Goal: Find specific page/section: Find specific page/section

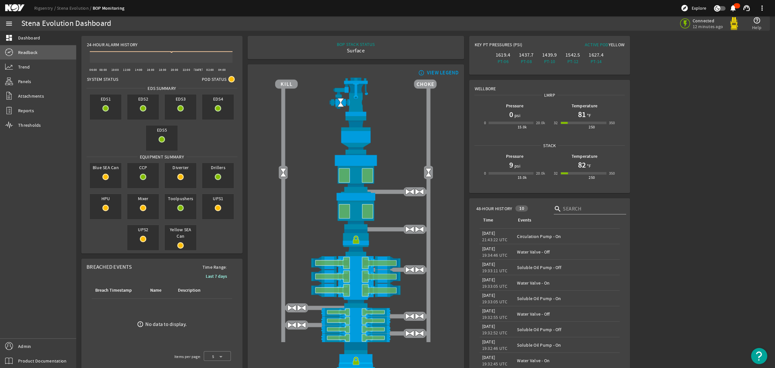
click at [31, 54] on span "Readback" at bounding box center [27, 52] width 19 height 6
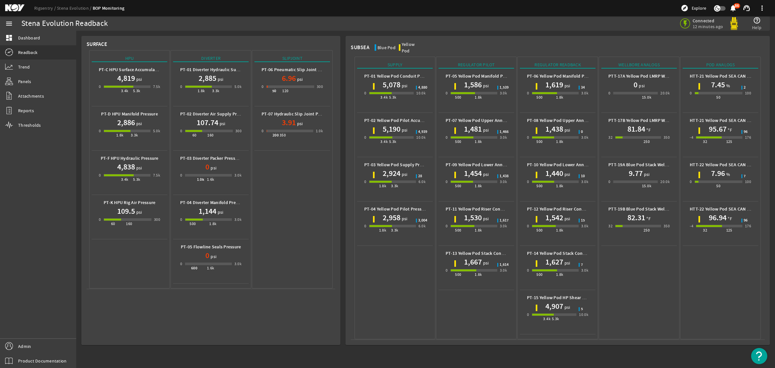
click at [15, 4] on mat-icon at bounding box center [19, 8] width 29 height 8
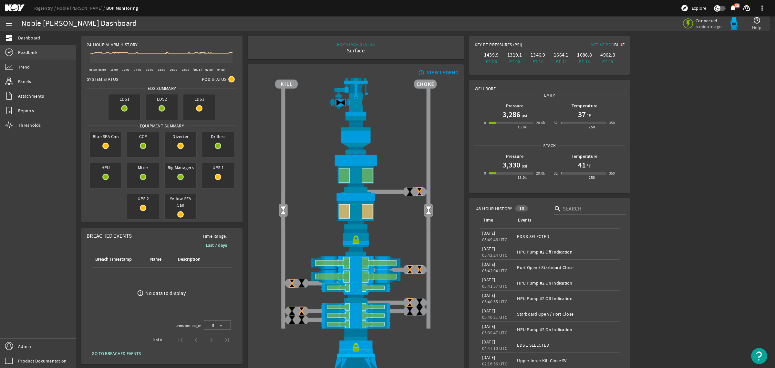
click at [18, 50] on span "Readback" at bounding box center [27, 52] width 19 height 6
